Goal: Information Seeking & Learning: Find specific fact

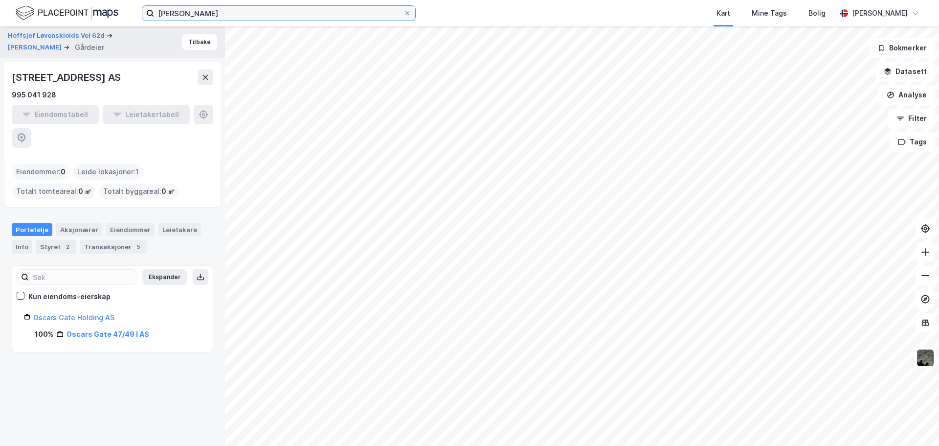
click at [242, 17] on input "[PERSON_NAME]" at bounding box center [278, 13] width 249 height 15
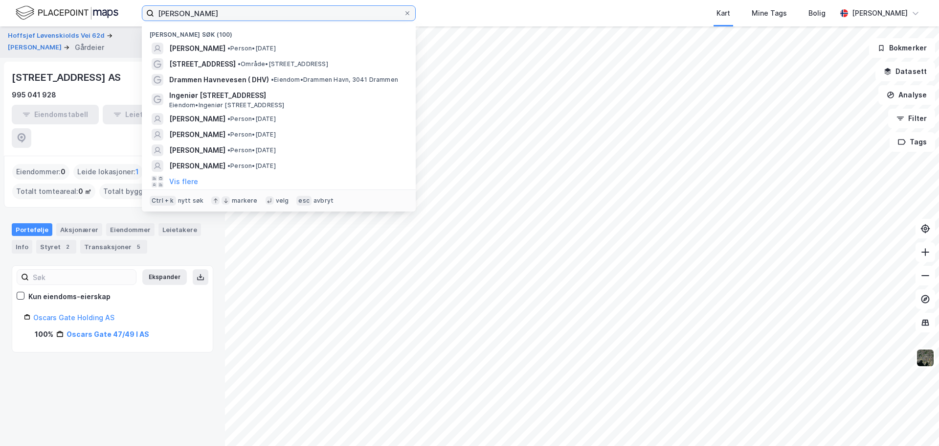
click at [242, 17] on input "[PERSON_NAME]" at bounding box center [278, 13] width 249 height 15
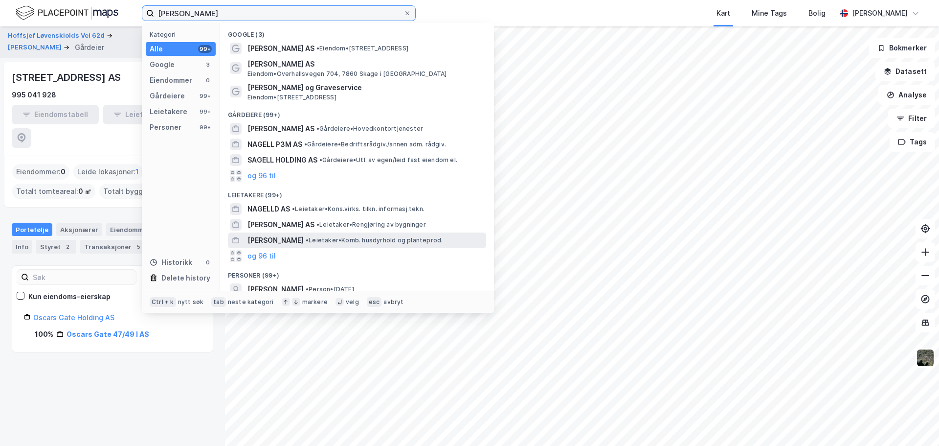
scroll to position [49, 0]
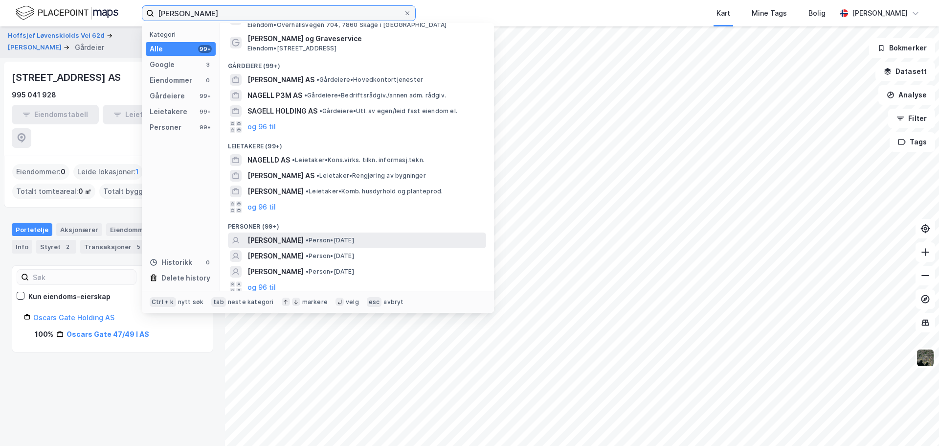
type input "[PERSON_NAME]"
click at [279, 247] on div "[PERSON_NAME] • Person • [DATE]" at bounding box center [357, 240] width 258 height 16
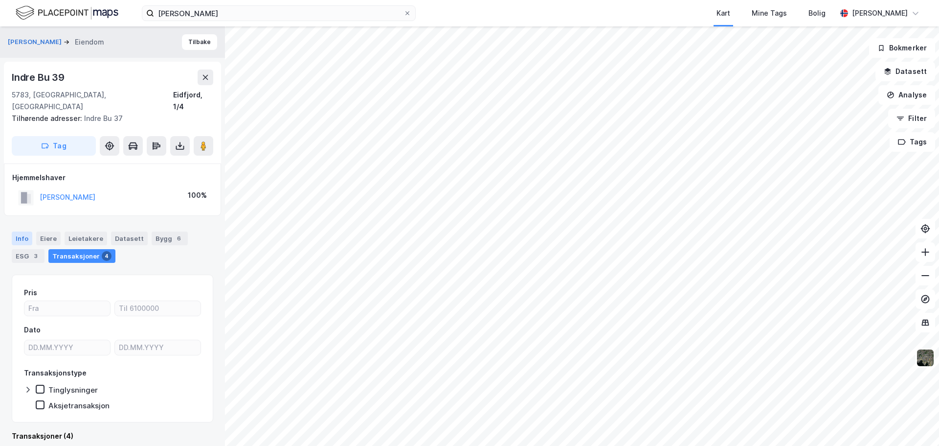
click at [20, 232] on div "Info" at bounding box center [22, 238] width 21 height 14
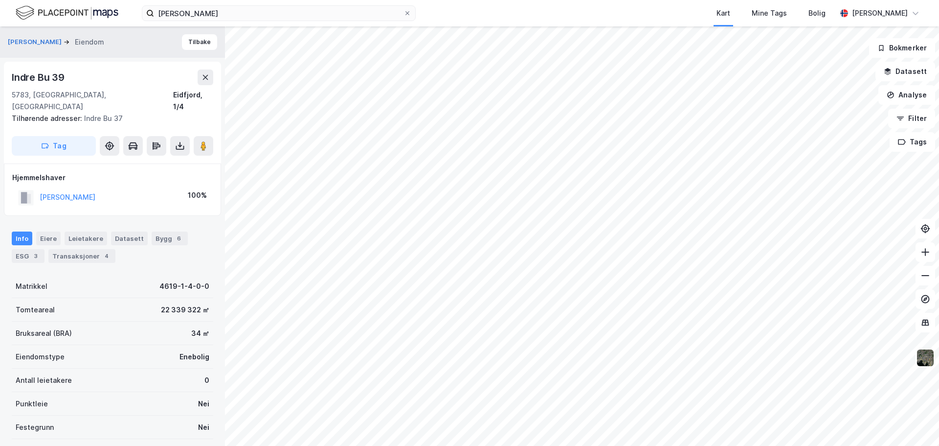
click at [172, 304] on div "22 339 322 ㎡" at bounding box center [185, 310] width 48 height 12
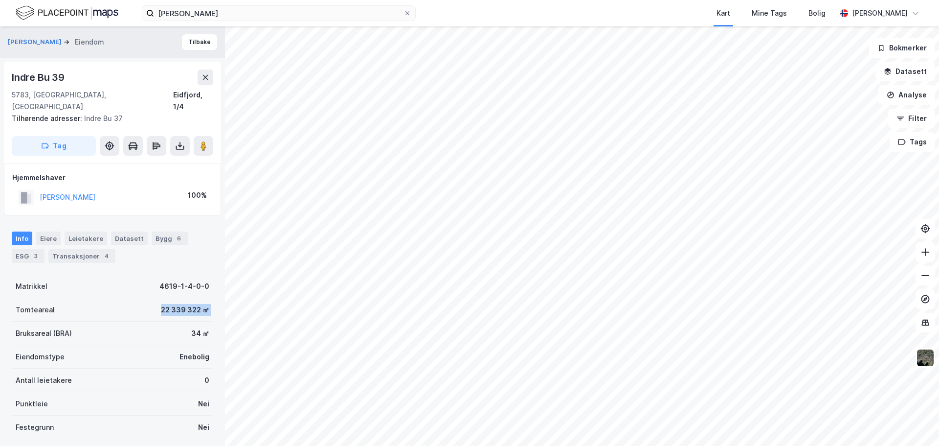
click at [172, 304] on div "22 339 322 ㎡" at bounding box center [185, 310] width 48 height 12
click at [176, 304] on div "22 339 322 ㎡" at bounding box center [185, 310] width 48 height 12
click at [187, 34] on div "[PERSON_NAME]" at bounding box center [112, 41] width 225 height 31
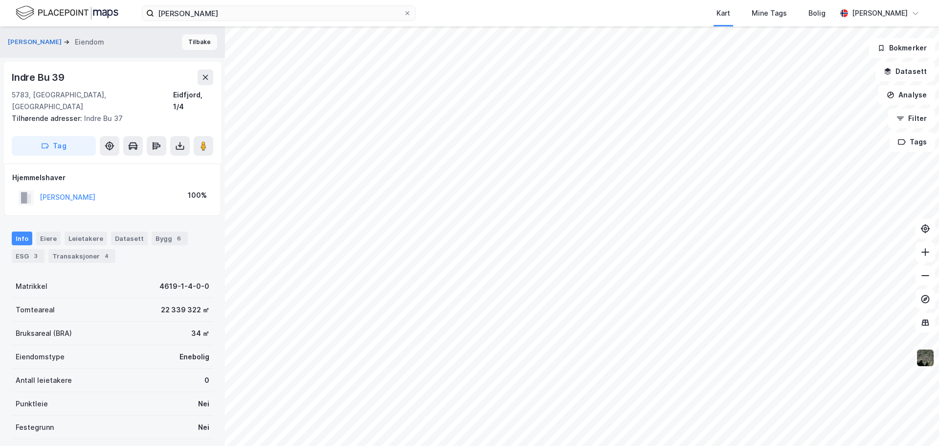
click at [188, 41] on button "Tilbake" at bounding box center [199, 42] width 35 height 16
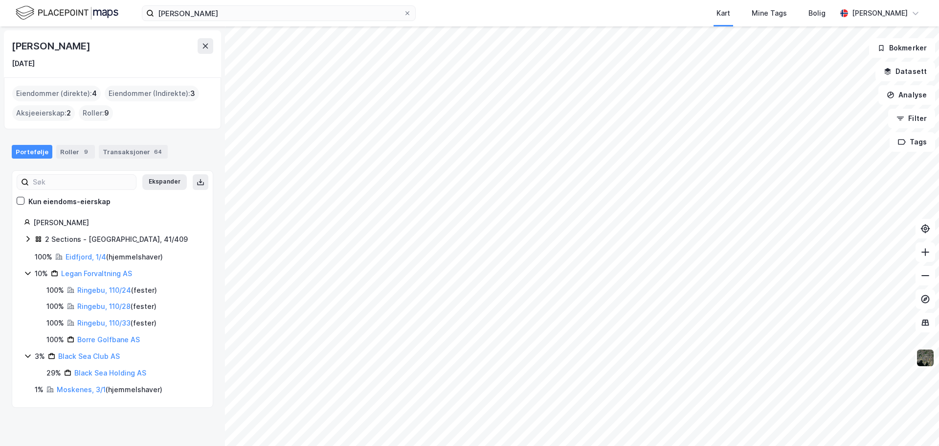
click at [26, 242] on icon at bounding box center [28, 239] width 8 height 8
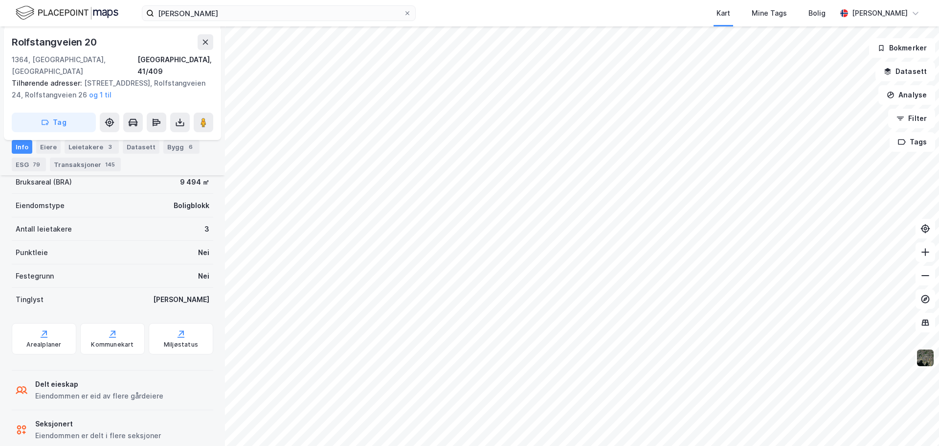
scroll to position [319, 0]
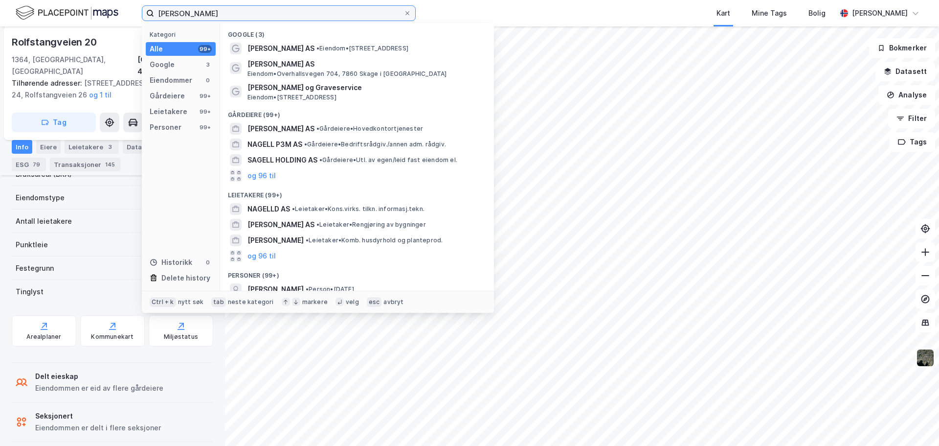
click at [333, 18] on input "[PERSON_NAME]" at bounding box center [278, 13] width 249 height 15
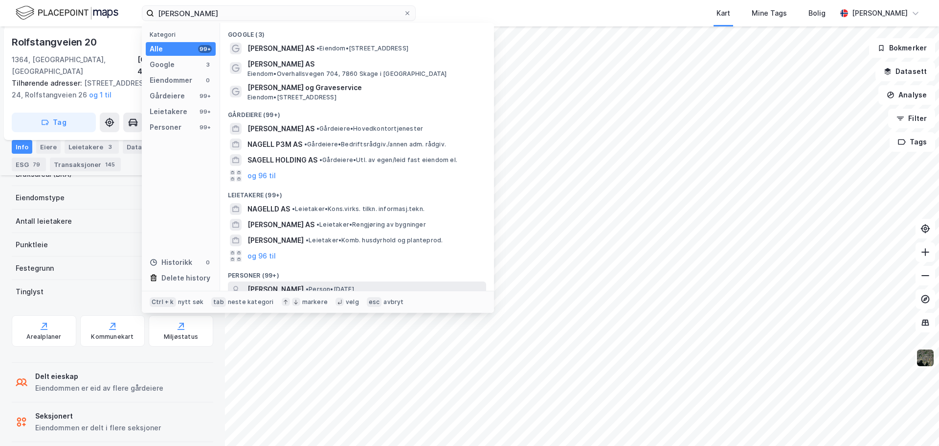
click at [304, 283] on span "[PERSON_NAME]" at bounding box center [276, 289] width 56 height 12
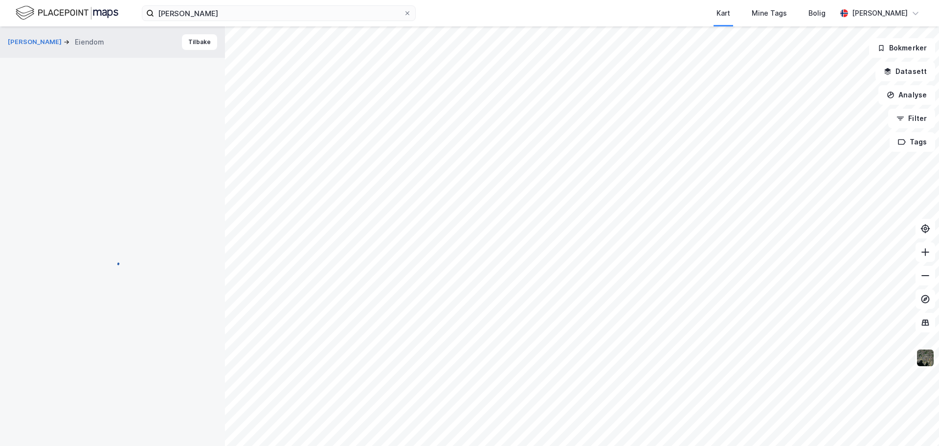
scroll to position [162, 0]
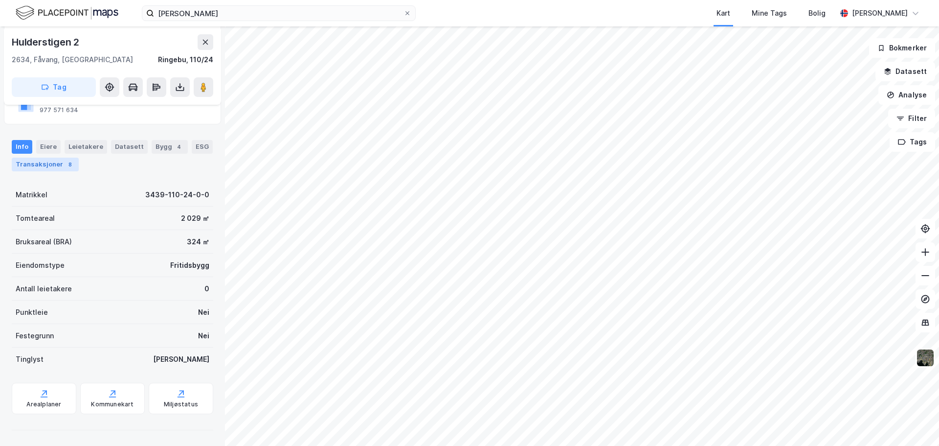
click at [51, 165] on div "Transaksjoner 8" at bounding box center [45, 165] width 67 height 14
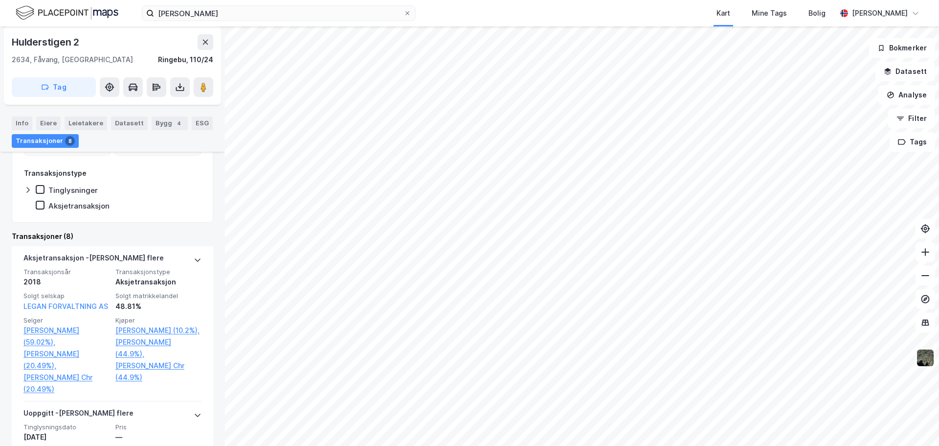
scroll to position [309, 0]
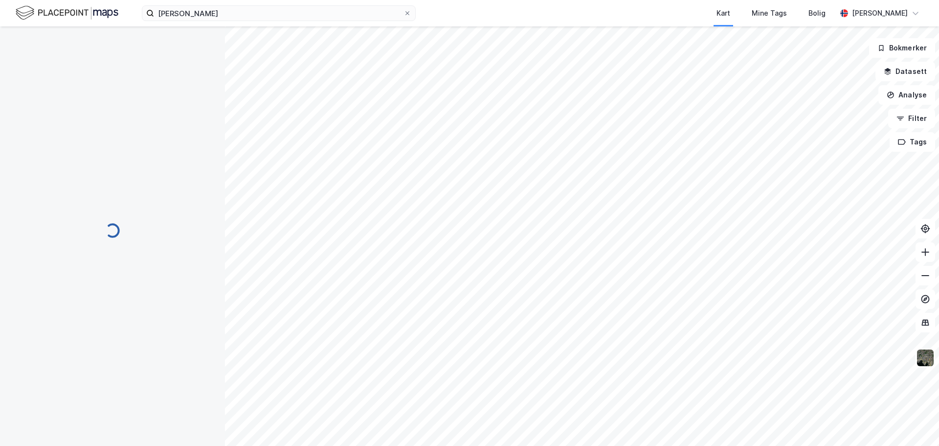
scroll to position [51, 0]
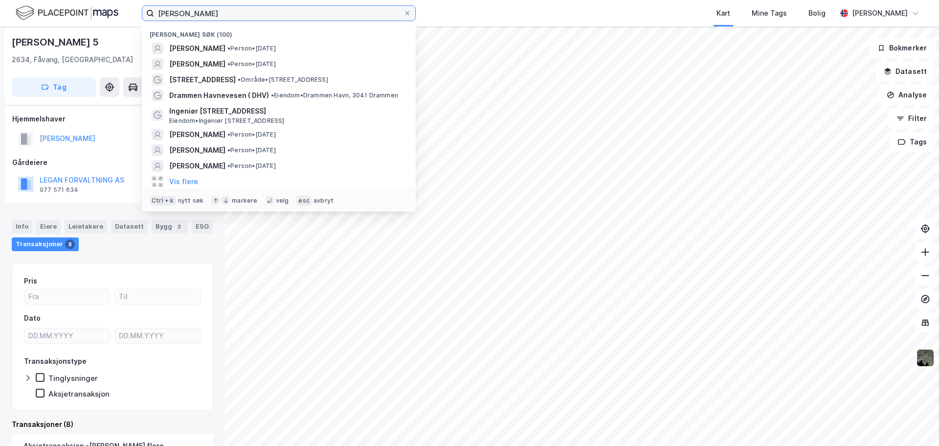
click at [254, 15] on input "[PERSON_NAME]" at bounding box center [278, 13] width 249 height 15
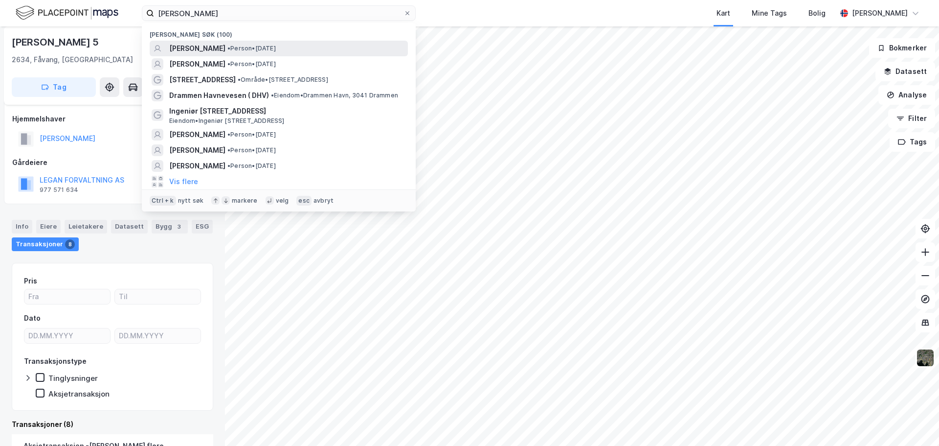
click at [225, 51] on span "[PERSON_NAME]" at bounding box center [197, 49] width 56 height 12
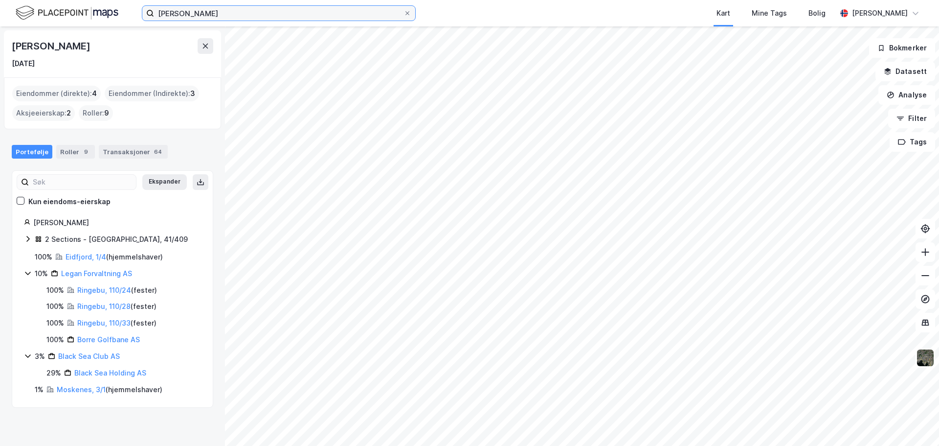
click at [297, 16] on input "[PERSON_NAME]" at bounding box center [278, 13] width 249 height 15
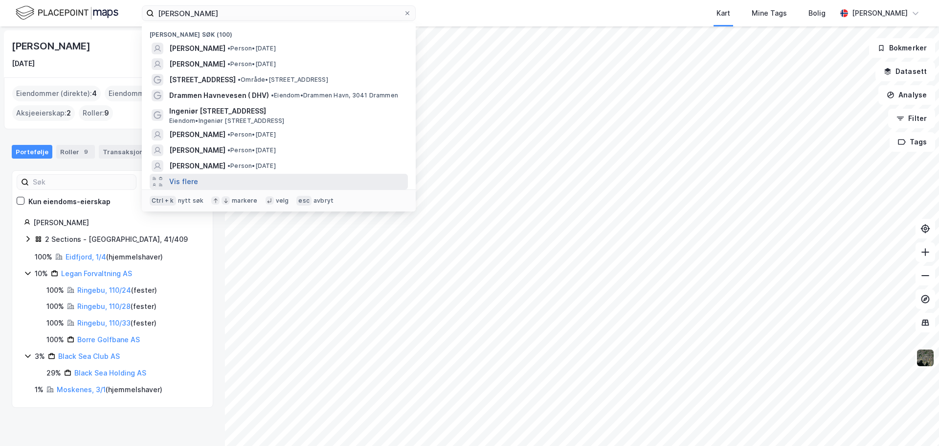
click at [175, 181] on button "Vis flere" at bounding box center [183, 182] width 29 height 12
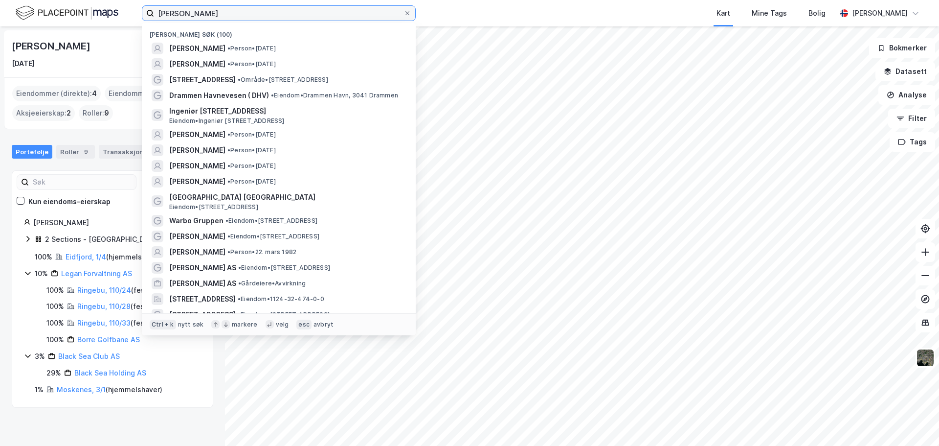
click at [232, 10] on input "[PERSON_NAME]" at bounding box center [278, 13] width 249 height 15
